Goal: Obtain resource: Download file/media

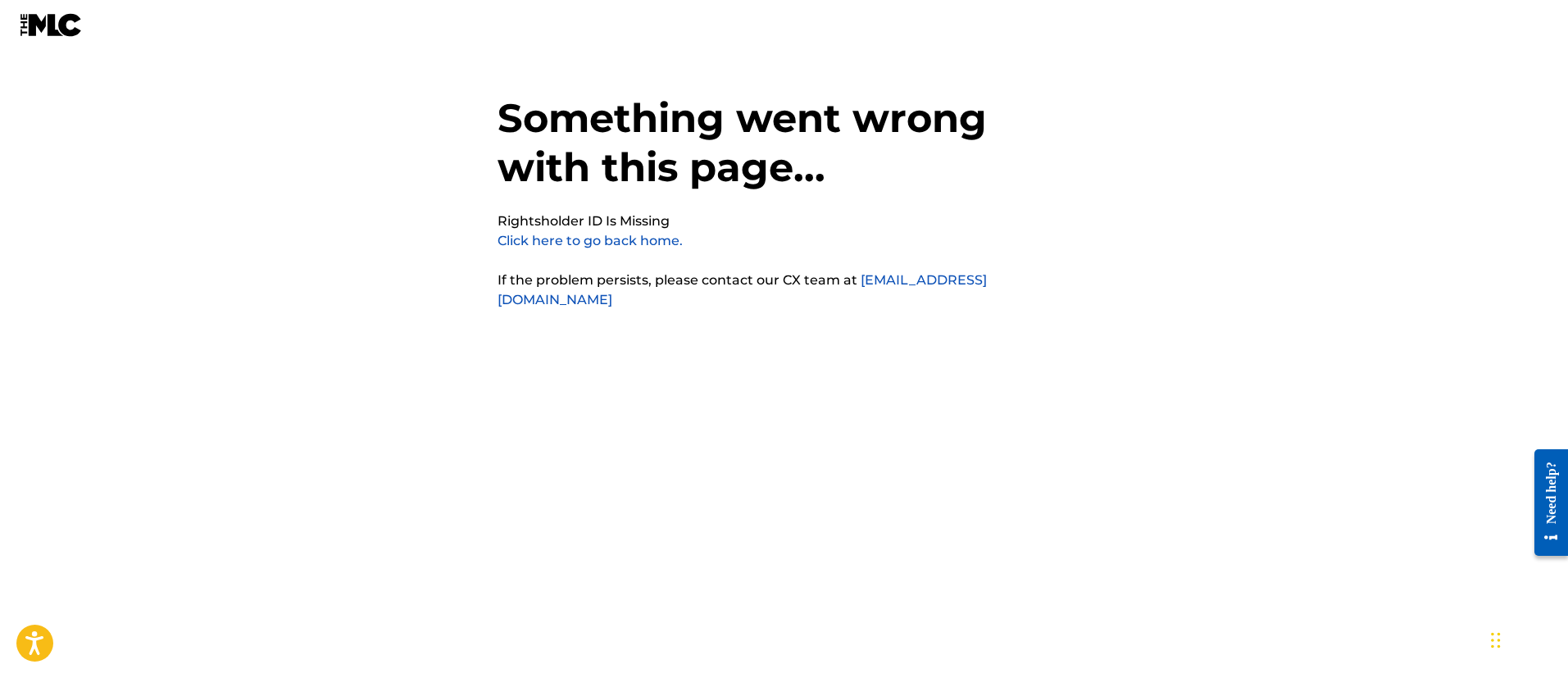
click at [622, 235] on link "Click here to go back home." at bounding box center [591, 240] width 185 height 15
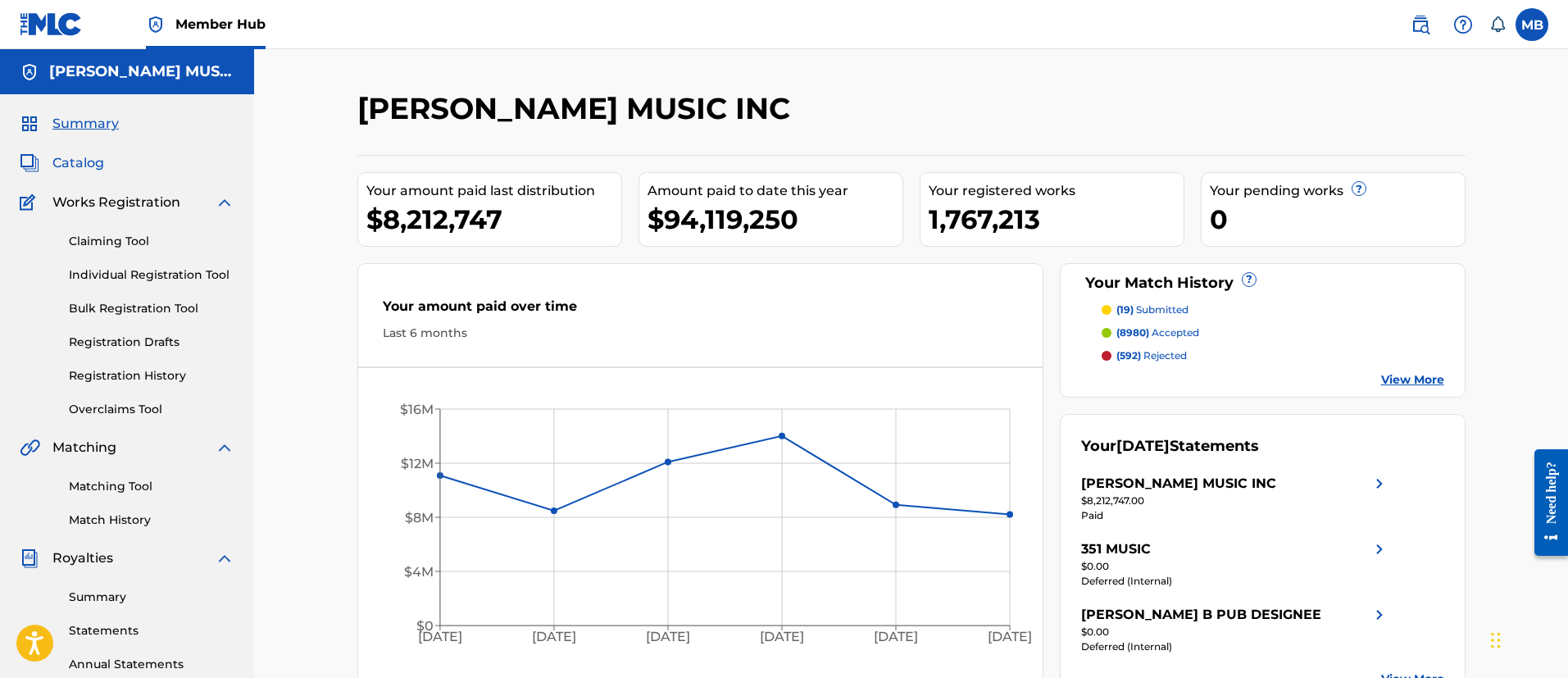
click at [99, 158] on span "Catalog" at bounding box center [78, 163] width 52 height 19
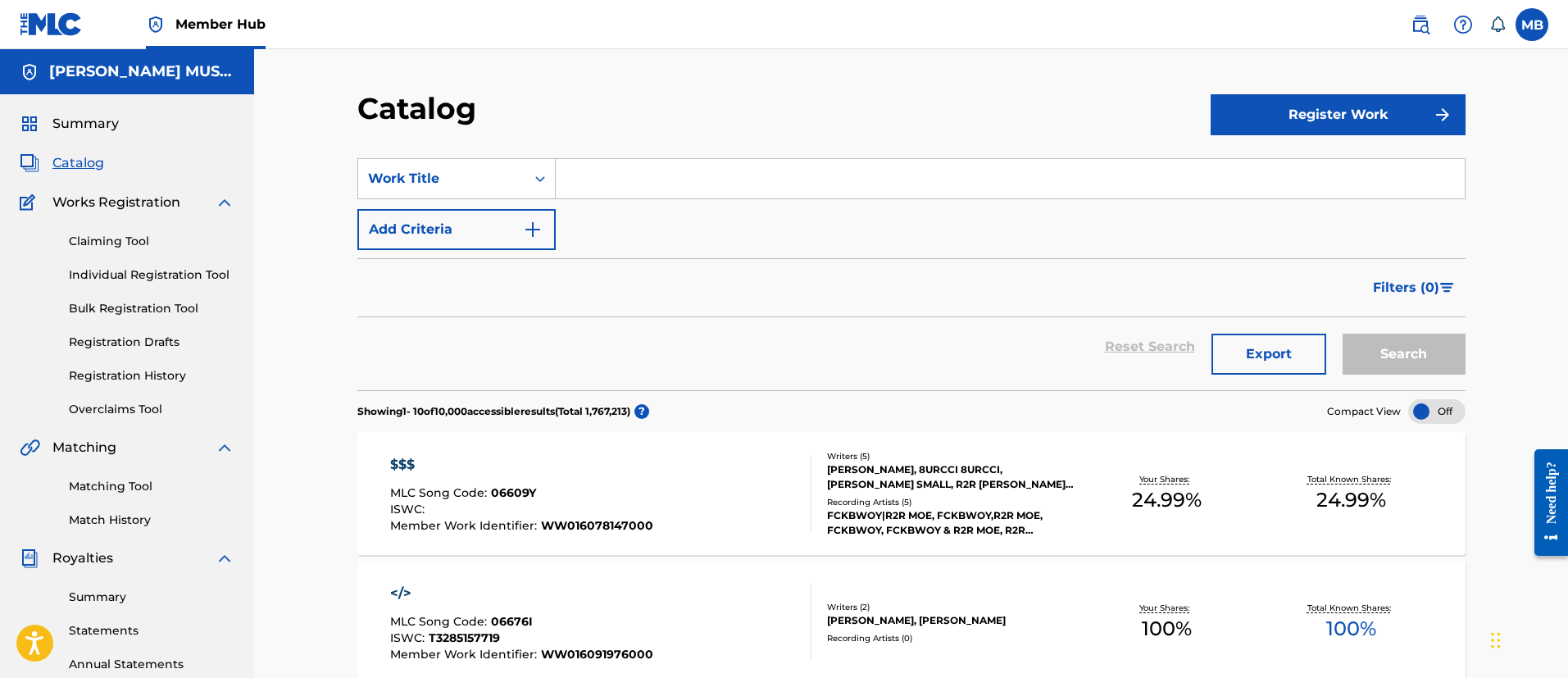
click at [128, 397] on div "Claiming Tool Individual Registration Tool Bulk Registration Tool Registration …" at bounding box center [126, 314] width 215 height 205
click at [128, 400] on link "Overclaims Tool" at bounding box center [151, 409] width 166 height 17
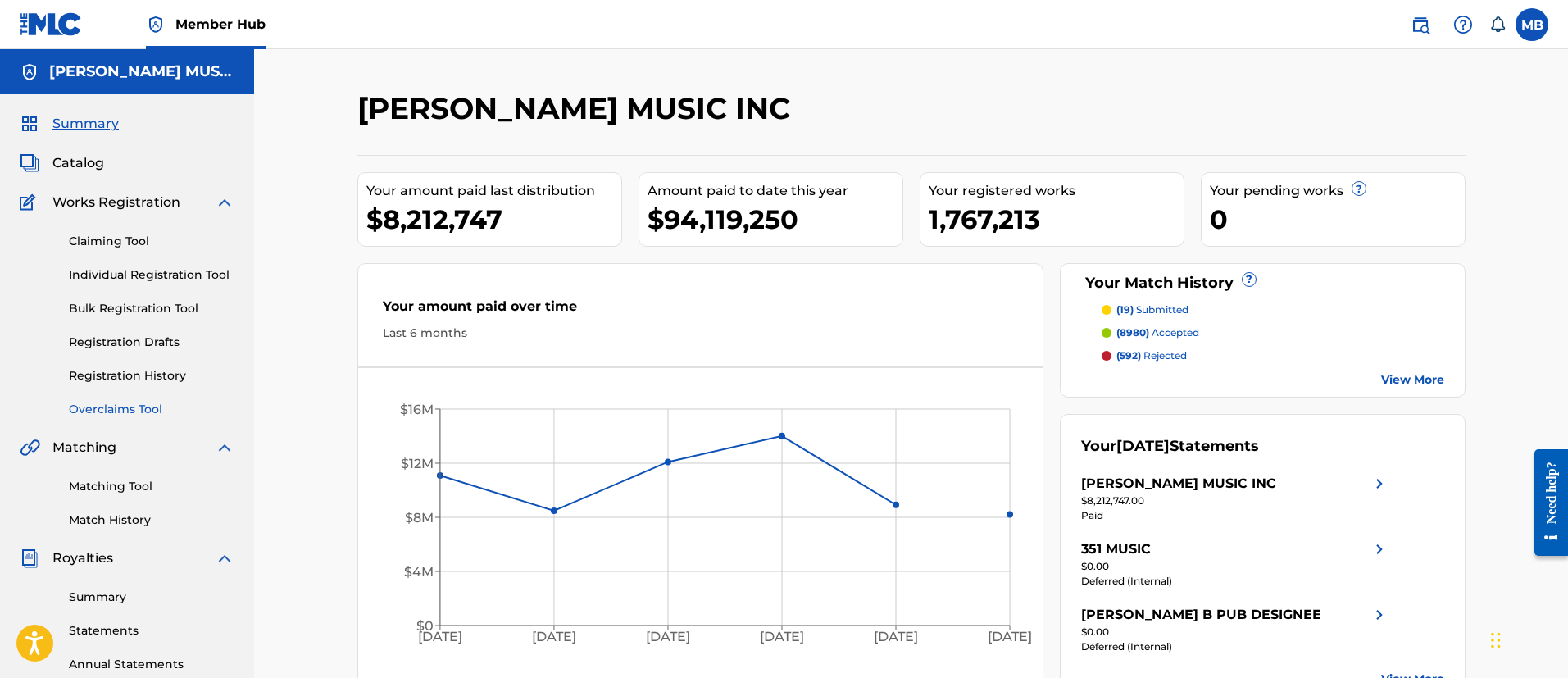
click at [107, 411] on link "Overclaims Tool" at bounding box center [151, 409] width 166 height 17
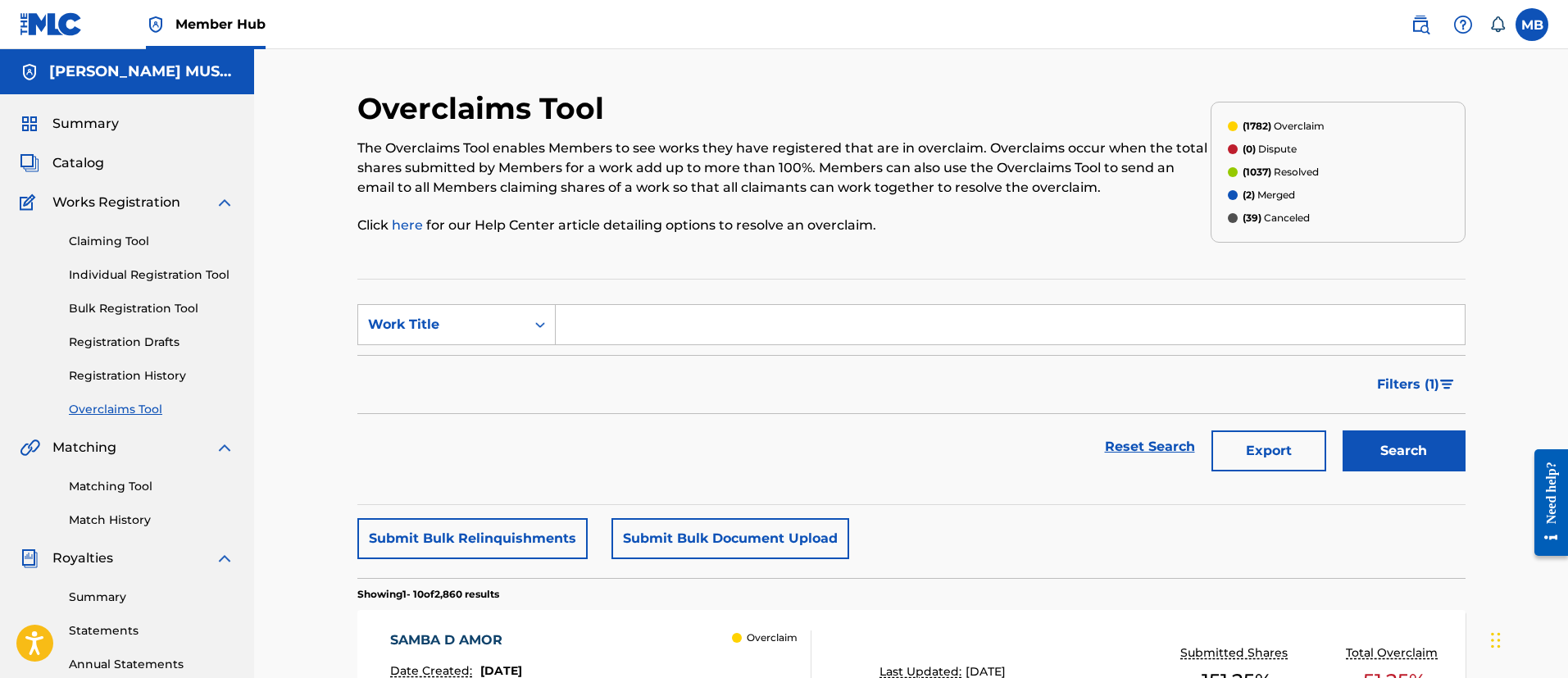
click at [1254, 128] on span "(1782)" at bounding box center [1257, 125] width 29 height 13
click at [1455, 389] on button "Filters ( 1 )" at bounding box center [1417, 384] width 98 height 41
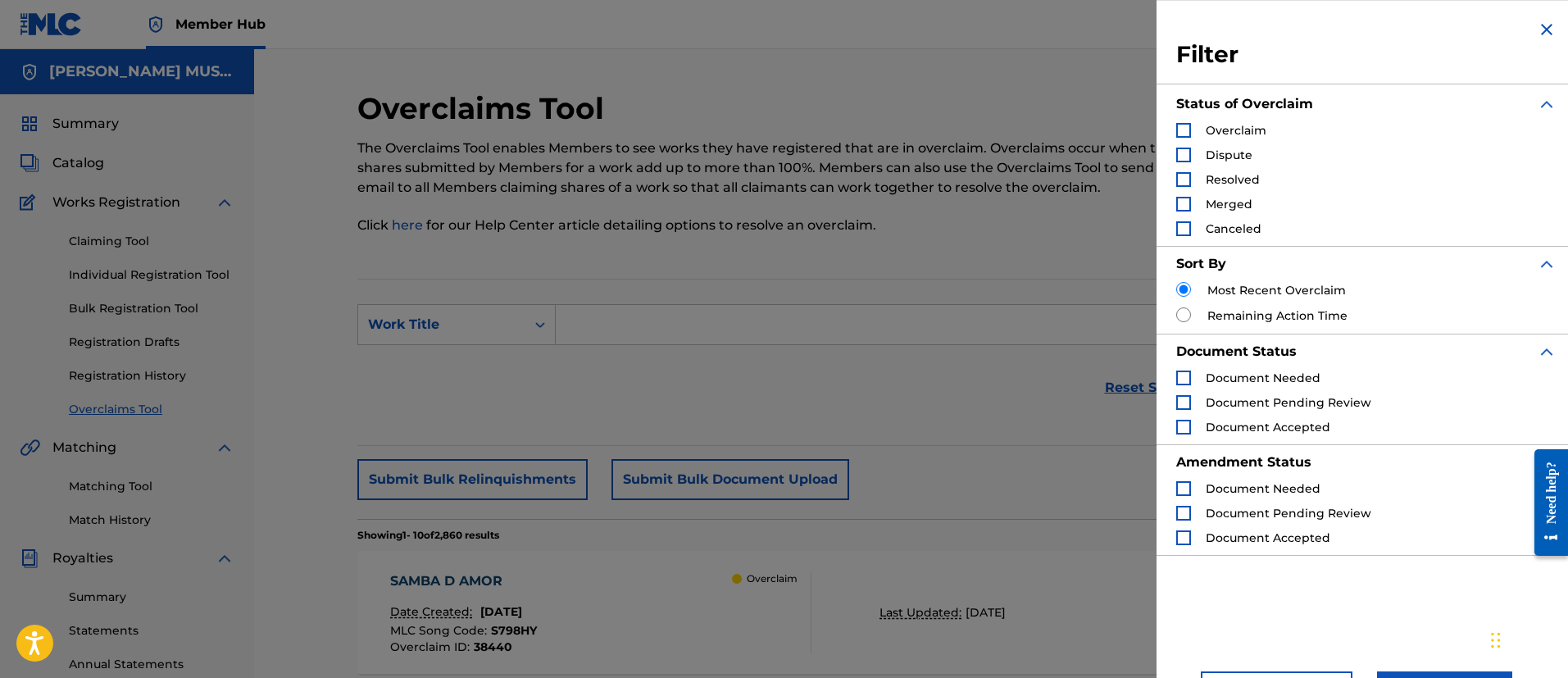
click at [1191, 128] on div "Overclaim" at bounding box center [1221, 130] width 90 height 16
click at [1187, 128] on div "Search Form" at bounding box center [1183, 129] width 14 height 14
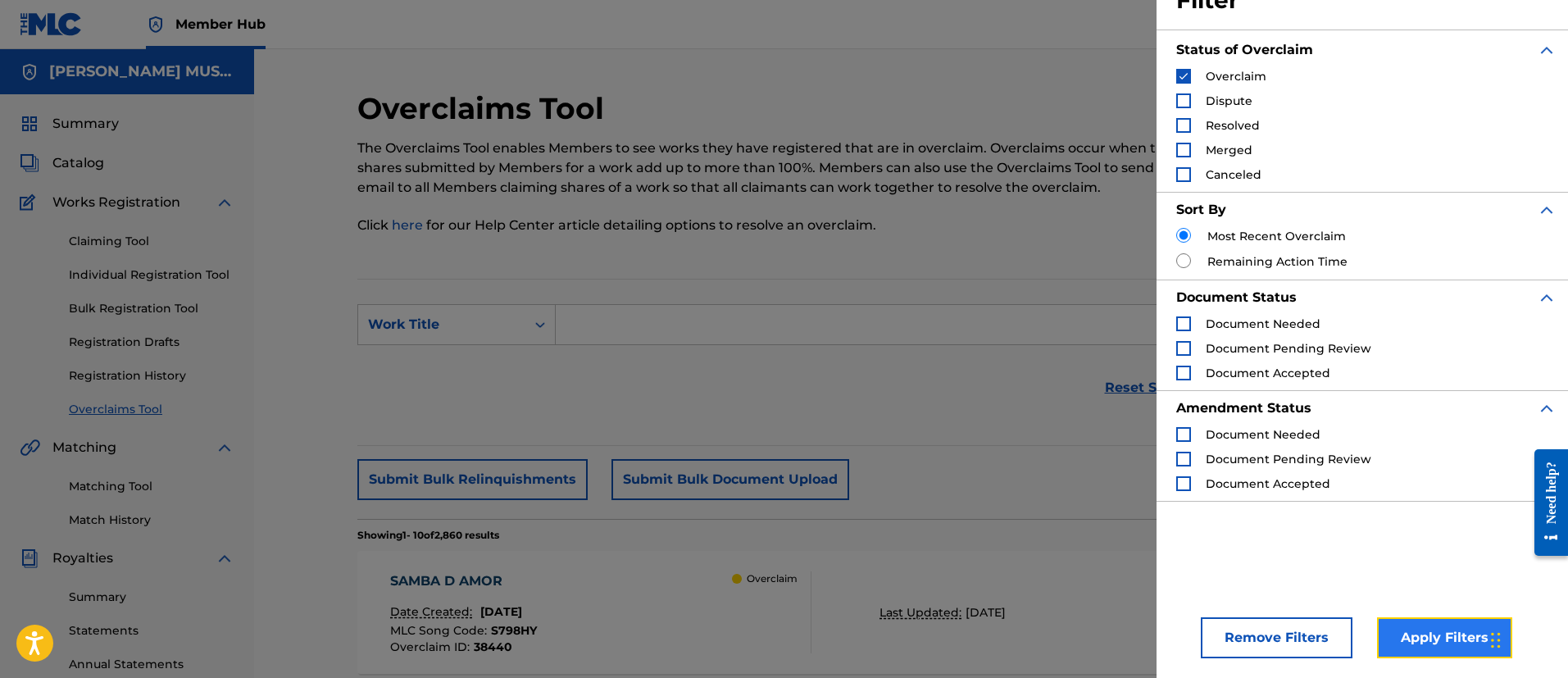
click at [1430, 633] on button "Apply Filters" at bounding box center [1444, 637] width 135 height 41
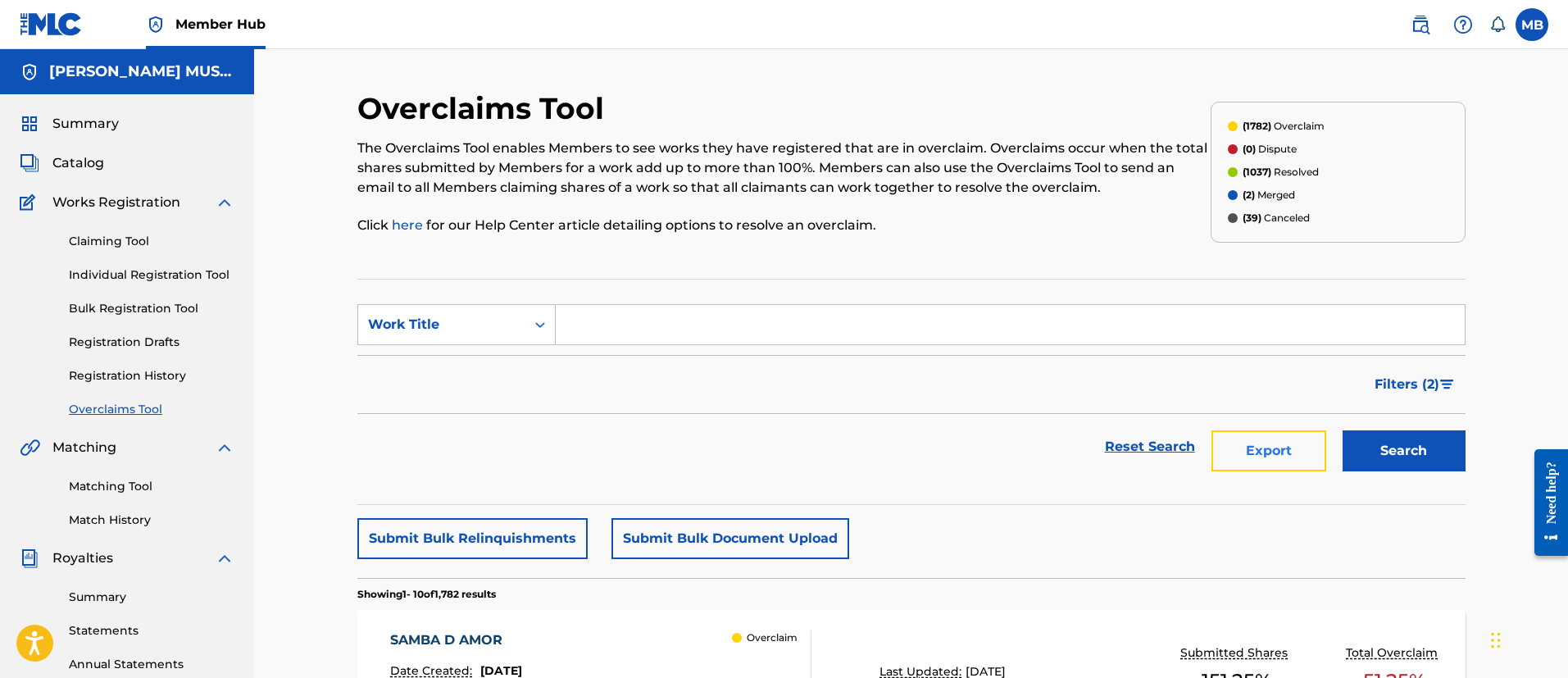
click at [1272, 466] on button "Export" at bounding box center [1269, 450] width 115 height 41
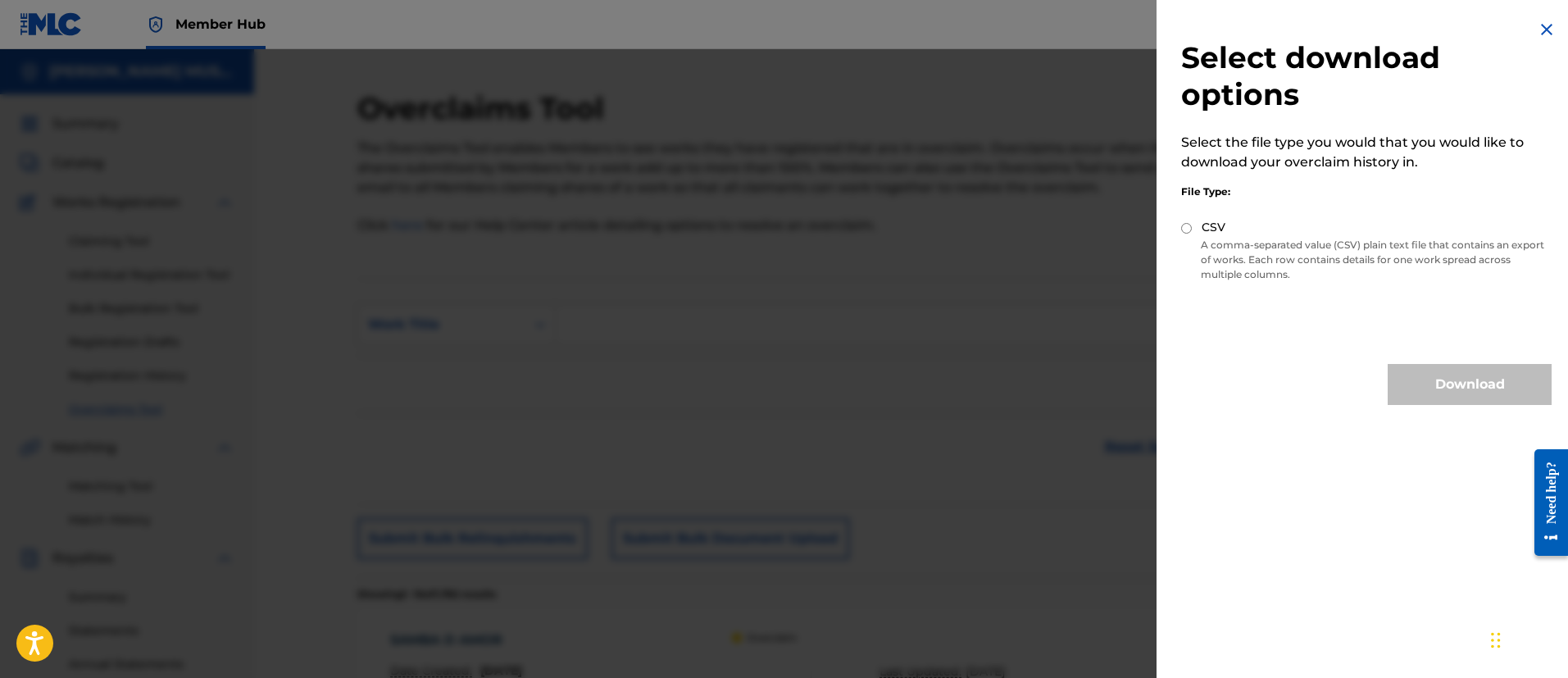
click at [1197, 228] on div "CSV" at bounding box center [1366, 229] width 371 height 19
click at [1194, 226] on div "CSV" at bounding box center [1366, 229] width 371 height 19
click at [1189, 226] on input "CSV" at bounding box center [1186, 228] width 11 height 11
radio input "true"
click at [1392, 384] on button "Download" at bounding box center [1470, 384] width 164 height 41
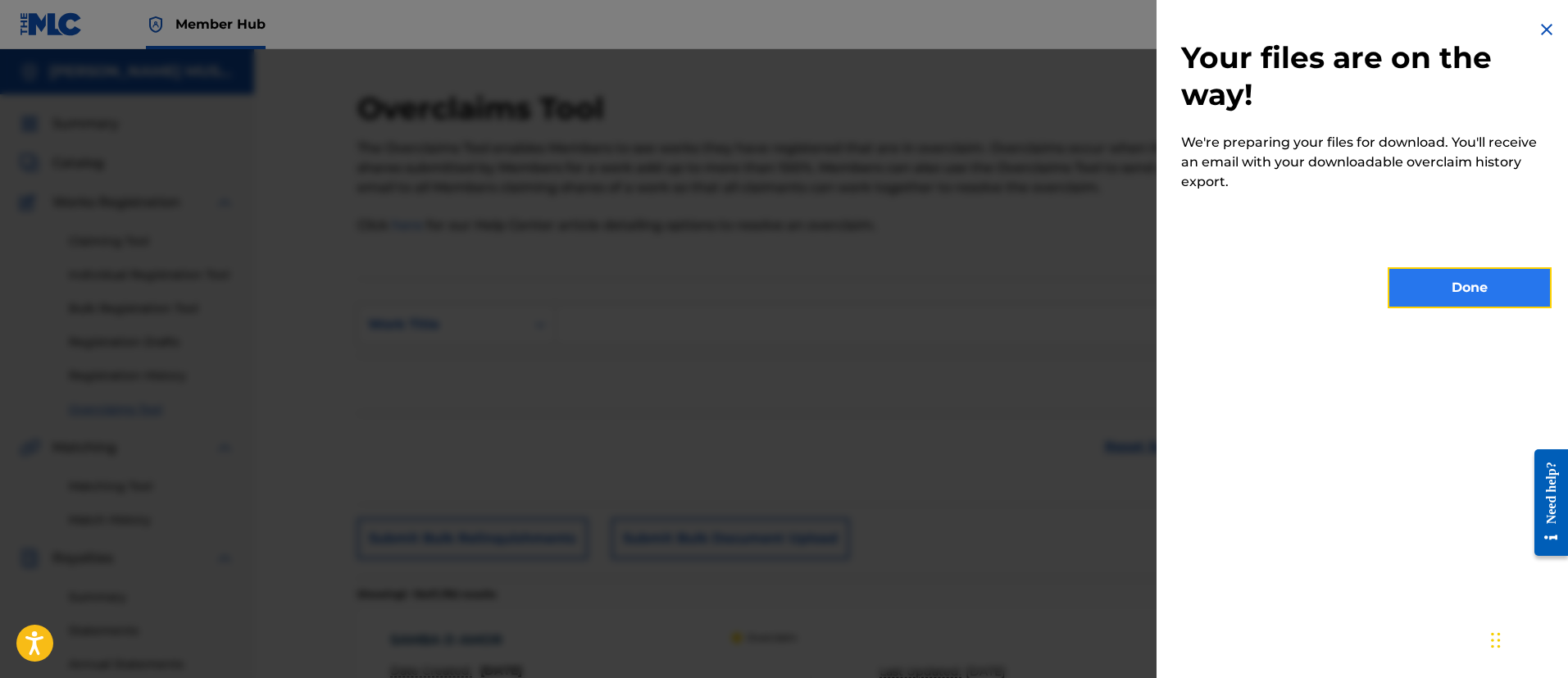
click at [1476, 275] on button "Done" at bounding box center [1470, 287] width 164 height 41
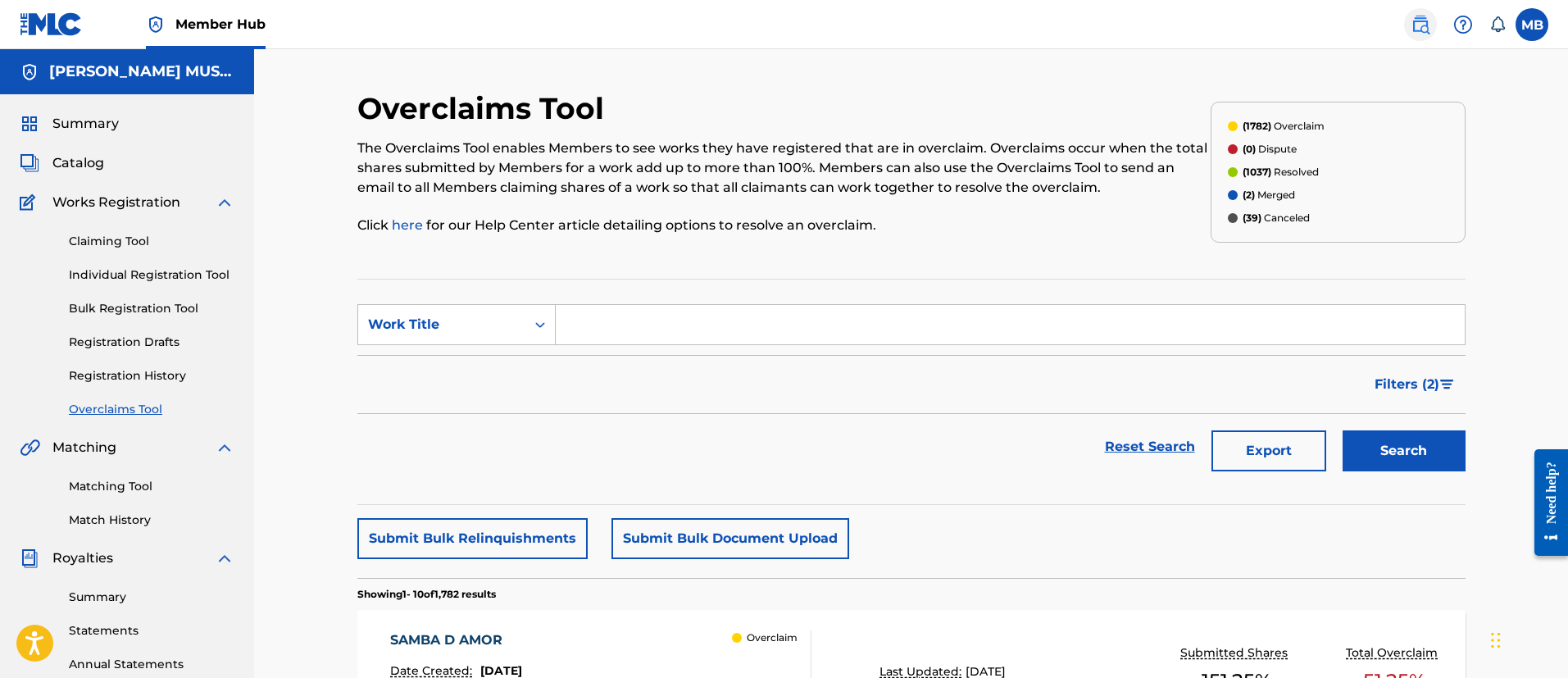
click at [1414, 33] on img at bounding box center [1420, 24] width 19 height 19
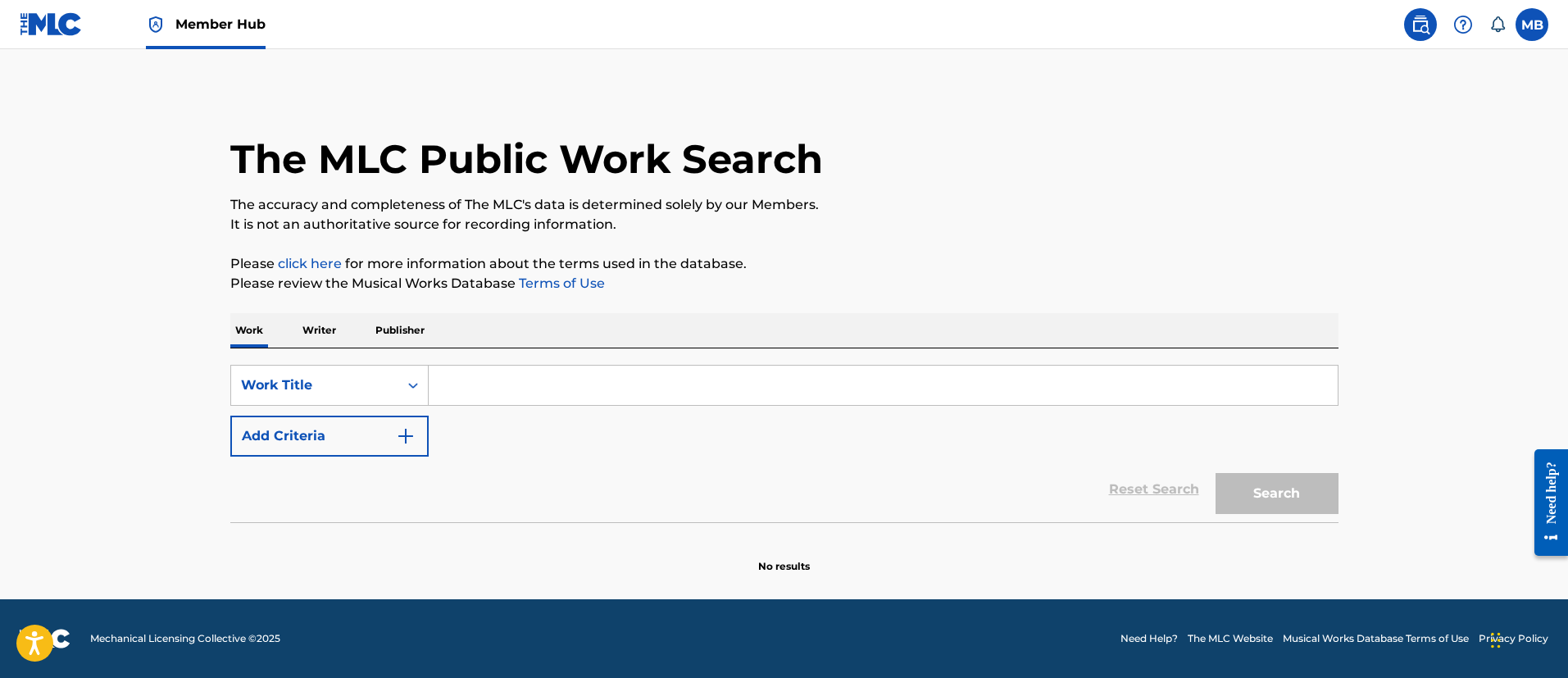
click at [204, 36] on link "Member Hub" at bounding box center [206, 24] width 120 height 48
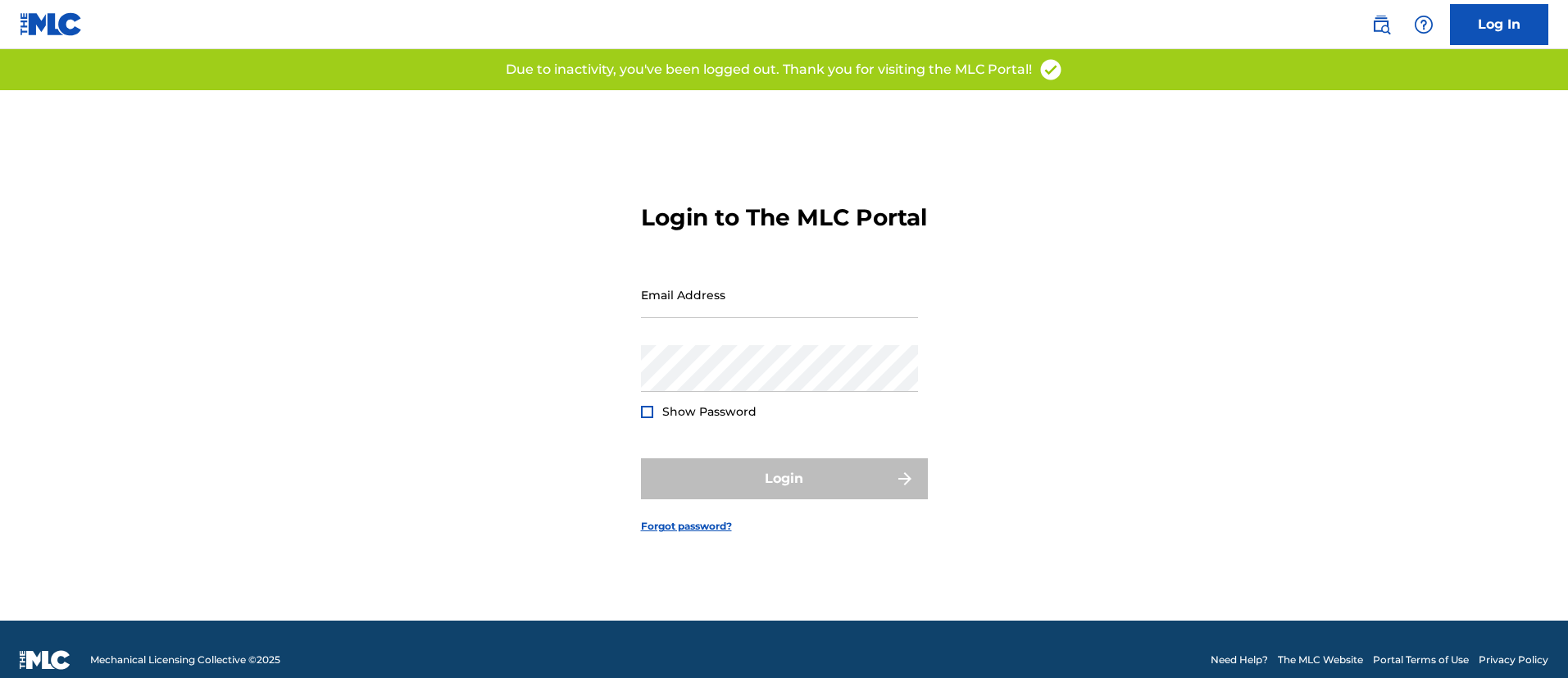
click at [731, 333] on div "Email Address" at bounding box center [779, 308] width 277 height 73
click at [739, 318] on input "Email Address" at bounding box center [779, 294] width 277 height 46
type input "[PERSON_NAME][EMAIL_ADDRESS][PERSON_NAME][DOMAIN_NAME]"
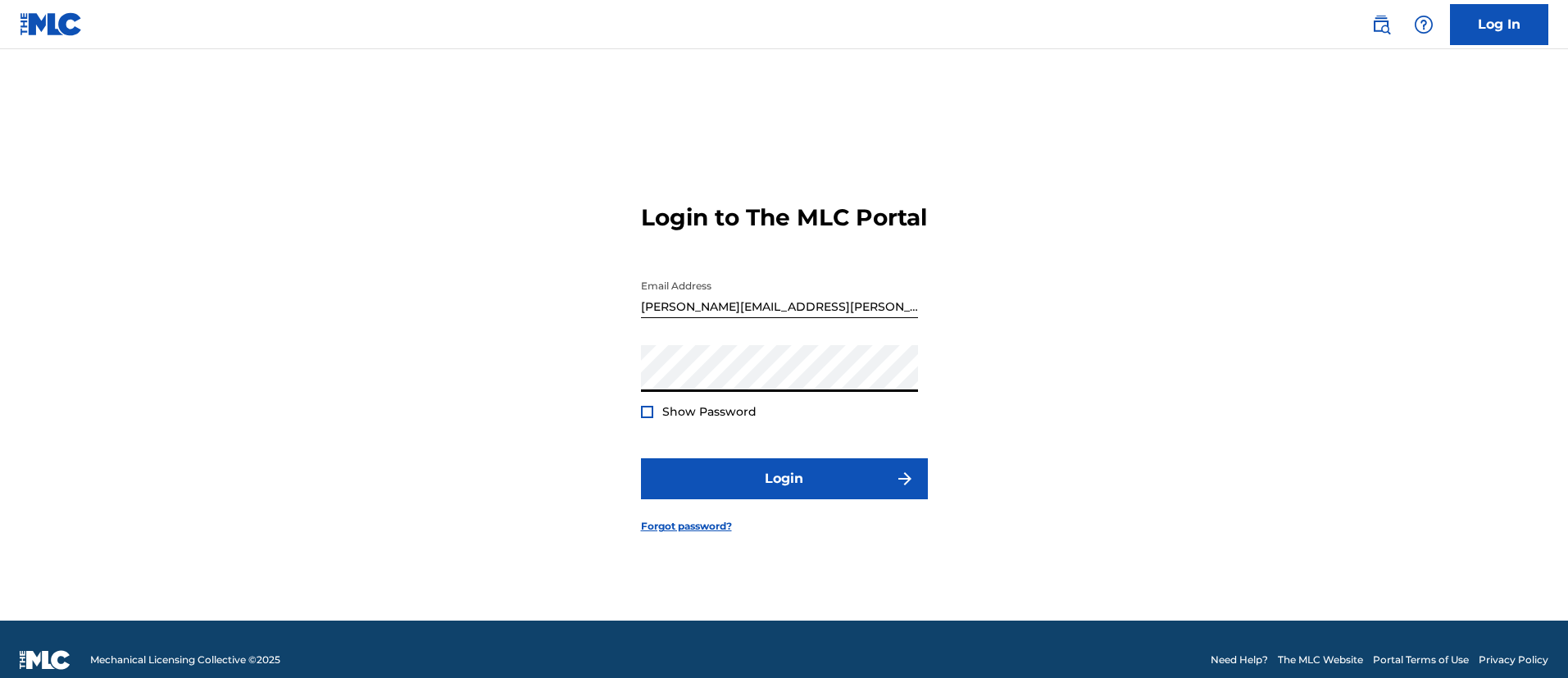
click at [641, 458] on button "Login" at bounding box center [784, 478] width 287 height 41
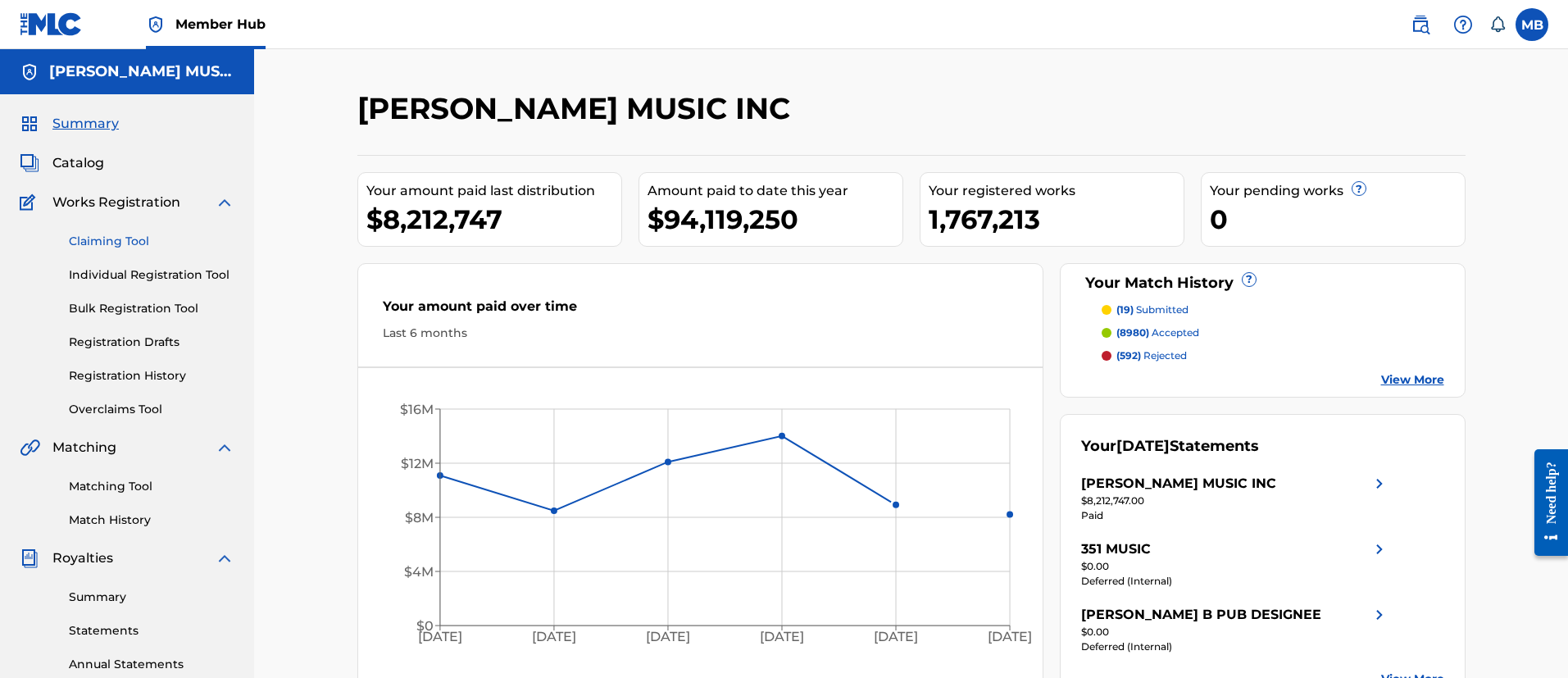
click at [101, 237] on link "Claiming Tool" at bounding box center [151, 241] width 166 height 17
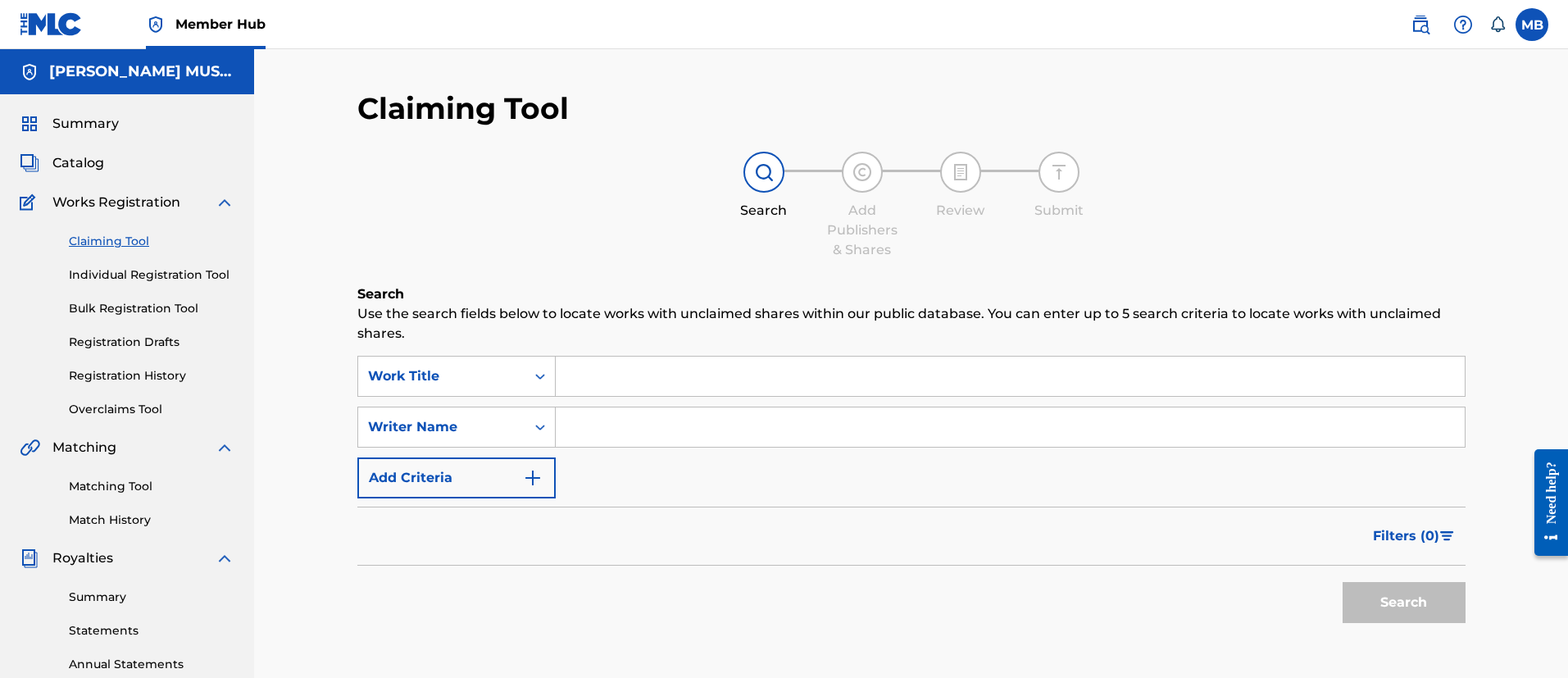
click at [113, 473] on div "Matching Tool Match History" at bounding box center [126, 493] width 215 height 71
click at [113, 482] on link "Matching Tool" at bounding box center [151, 486] width 166 height 17
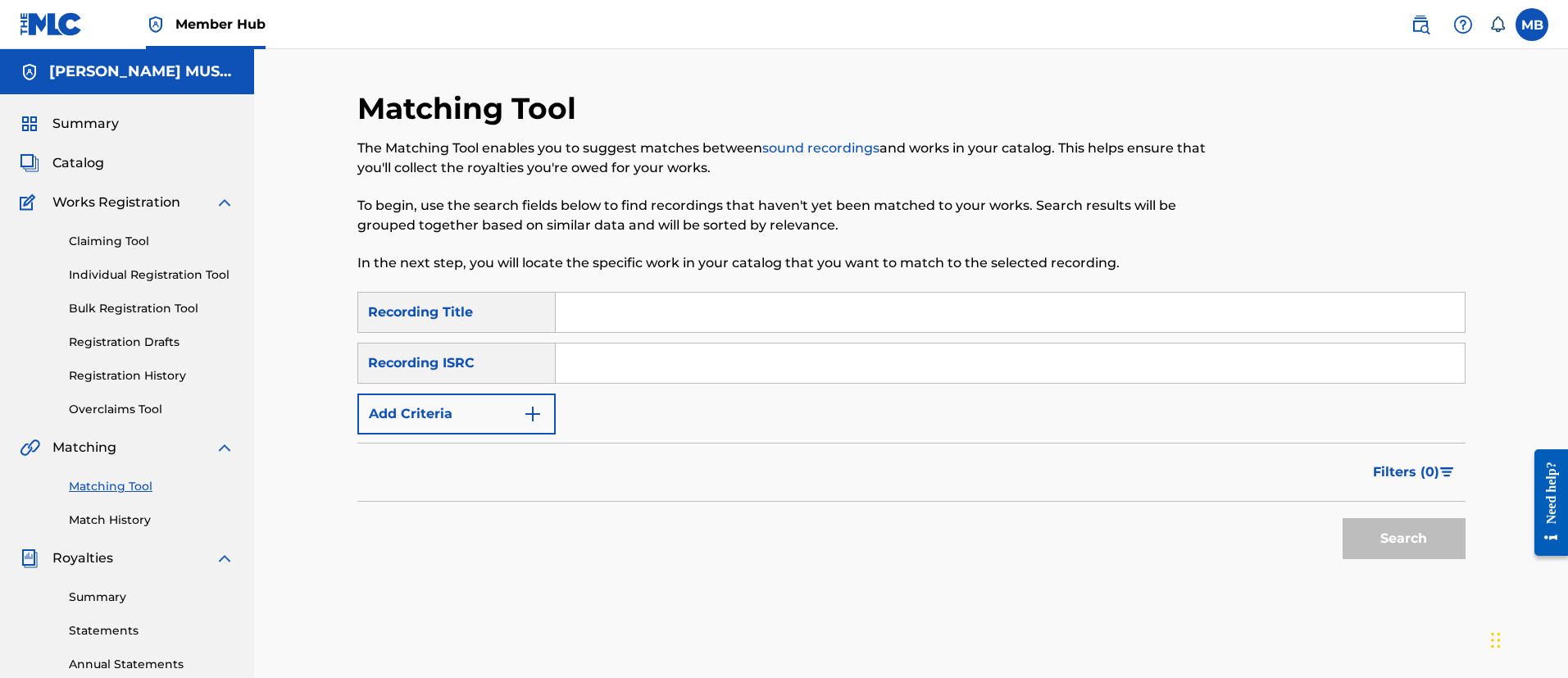
click at [139, 531] on div "Summary Catalog Works Registration Claiming Tool Individual Registration Tool B…" at bounding box center [126, 516] width 254 height 843
click at [133, 516] on link "Match History" at bounding box center [151, 520] width 166 height 17
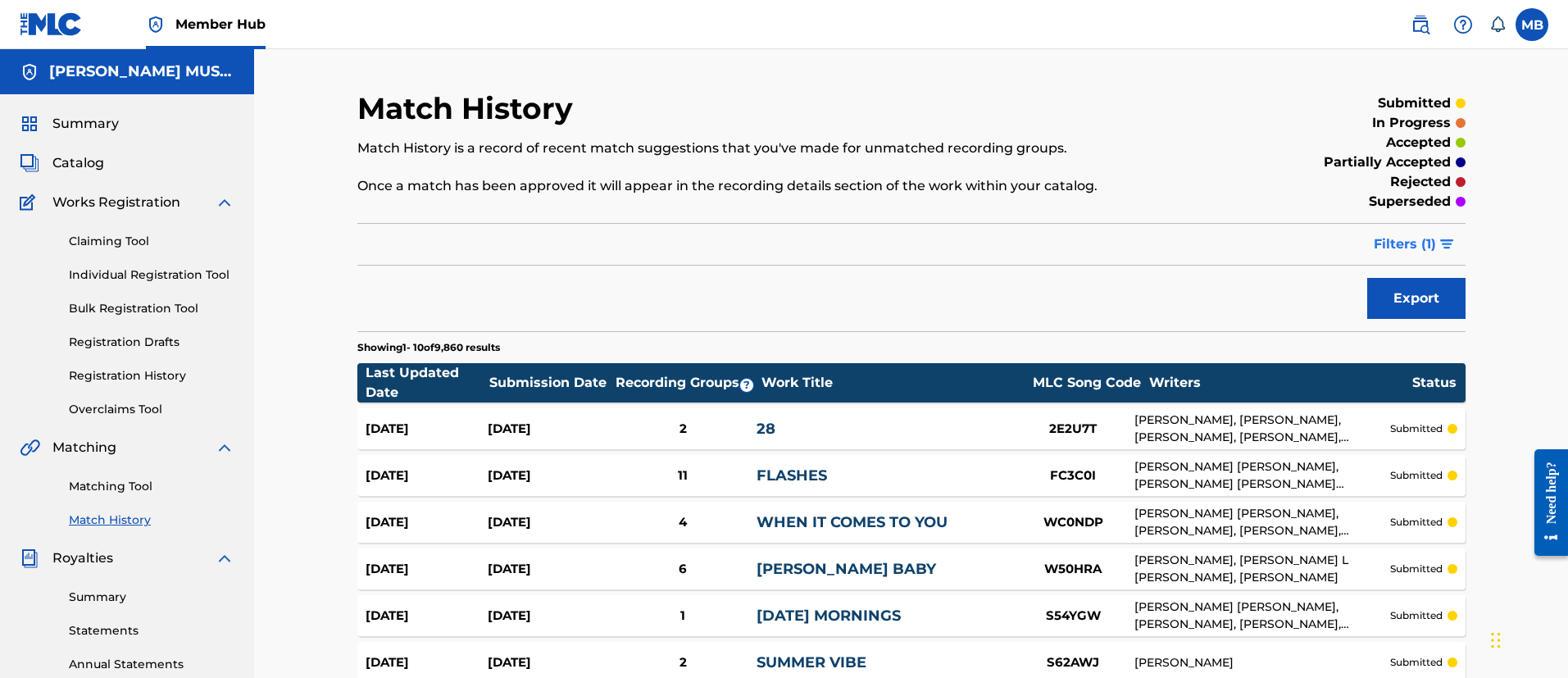
click at [1426, 241] on span "Filters ( 1 )" at bounding box center [1405, 244] width 63 height 19
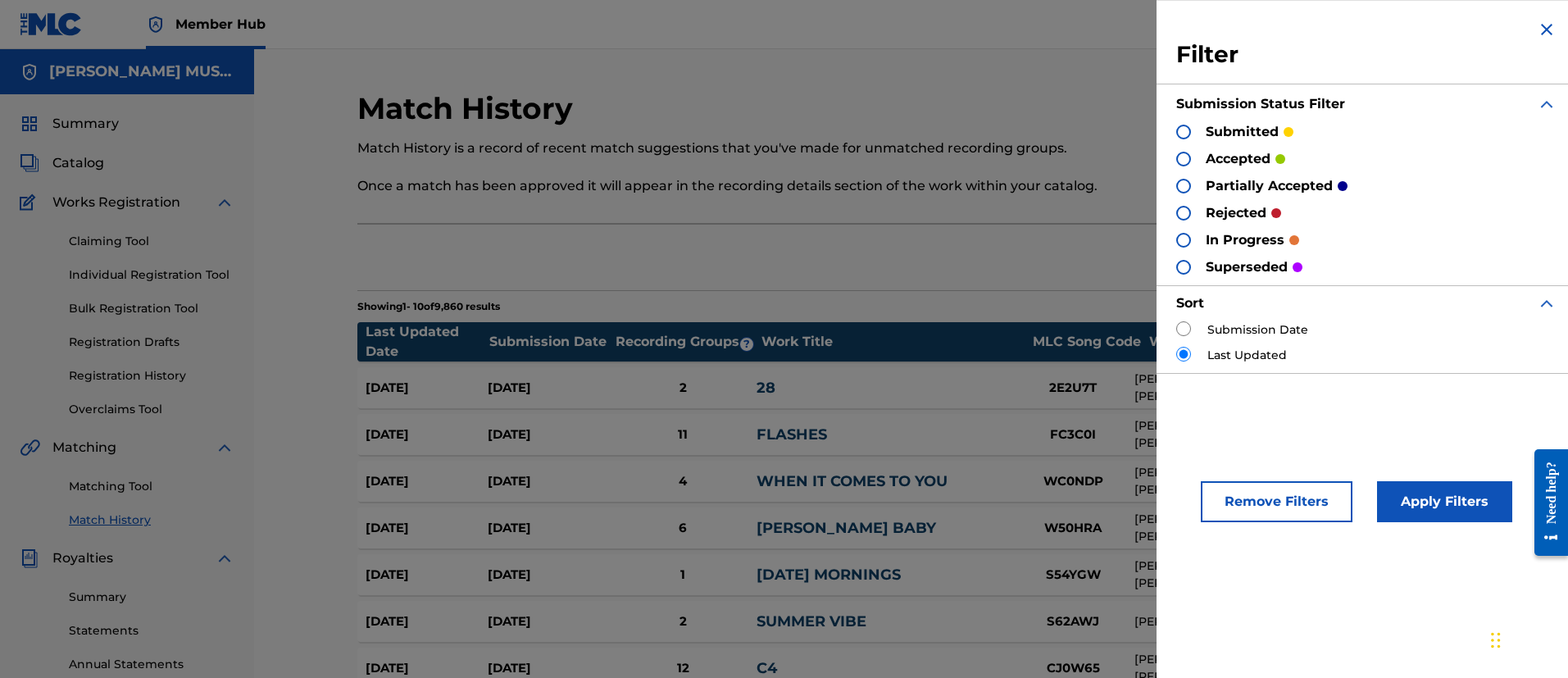
click at [1182, 210] on div at bounding box center [1183, 212] width 14 height 14
click at [1406, 499] on button "Apply Filters" at bounding box center [1444, 502] width 135 height 41
